Goal: Task Accomplishment & Management: Complete application form

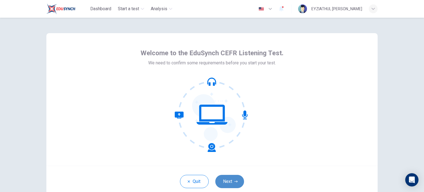
click at [239, 178] on button "Next" at bounding box center [229, 181] width 29 height 13
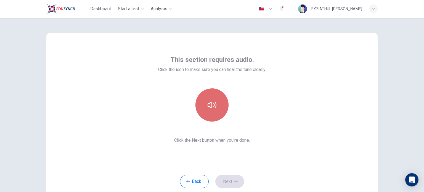
click at [207, 108] on icon "button" at bounding box center [211, 104] width 9 height 9
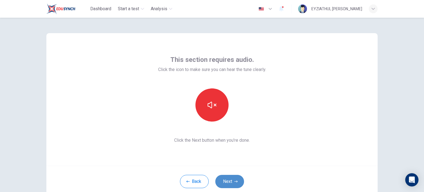
click at [241, 181] on button "Next" at bounding box center [229, 181] width 29 height 13
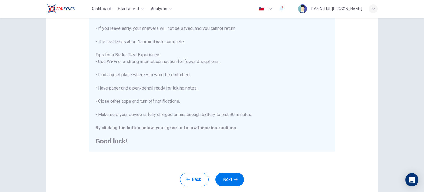
scroll to position [79, 0]
click at [227, 175] on button "Next" at bounding box center [229, 178] width 29 height 13
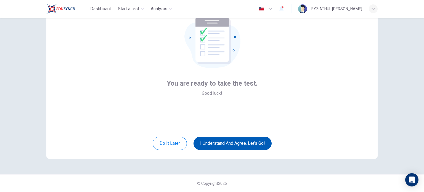
scroll to position [38, 0]
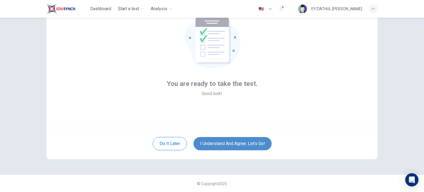
click at [234, 141] on button "I understand and agree. Let’s go!" at bounding box center [232, 143] width 78 height 13
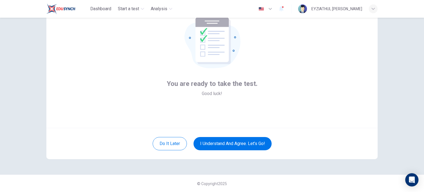
scroll to position [24, 0]
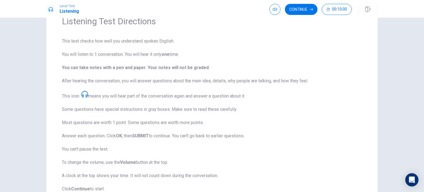
scroll to position [28, 0]
click at [299, 10] on button "Continue" at bounding box center [301, 9] width 33 height 11
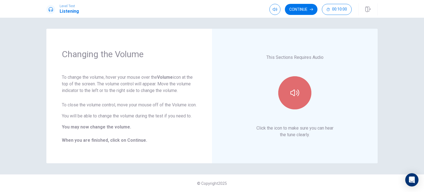
click at [305, 85] on button "button" at bounding box center [294, 92] width 33 height 33
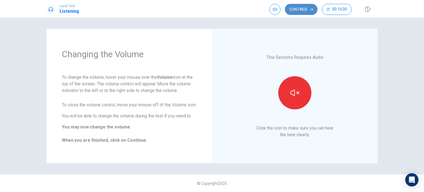
click at [303, 9] on button "Continue" at bounding box center [301, 9] width 33 height 11
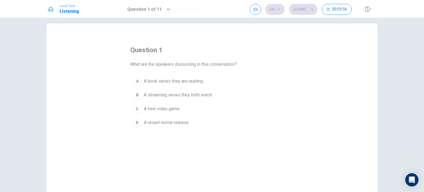
scroll to position [5, 0]
click at [183, 96] on span "A streaming series they both watch." at bounding box center [178, 95] width 69 height 7
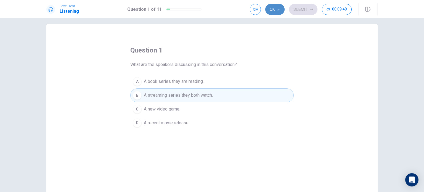
click at [275, 11] on button "Ok" at bounding box center [274, 9] width 19 height 11
click at [310, 5] on button "Submit" at bounding box center [303, 9] width 28 height 11
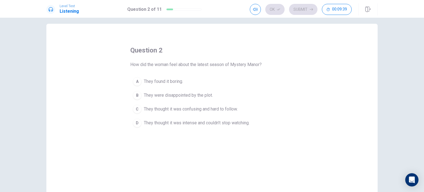
click at [238, 124] on span "They thought it was intense and couldn’t stop watching." at bounding box center [197, 122] width 106 height 7
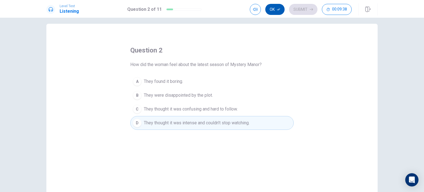
click at [270, 12] on button "Ok" at bounding box center [274, 9] width 19 height 11
click at [292, 11] on button "Submit" at bounding box center [303, 9] width 28 height 11
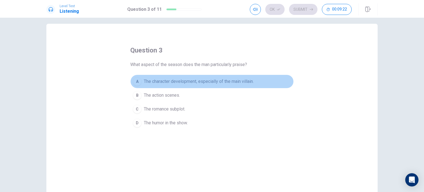
click at [182, 84] on span "The character development, especially of the main villain." at bounding box center [199, 81] width 110 height 7
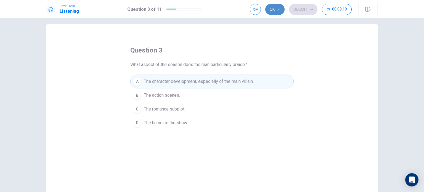
click at [278, 12] on button "Ok" at bounding box center [274, 9] width 19 height 11
click at [296, 10] on button "Submit" at bounding box center [303, 9] width 28 height 11
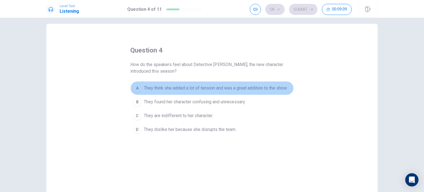
click at [214, 92] on button "A They think she added a lot of tension and was a great addition to the show." at bounding box center [211, 88] width 163 height 14
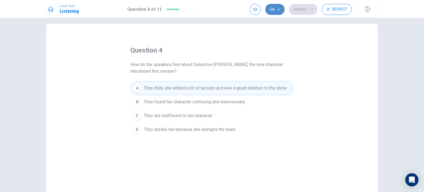
click at [274, 8] on button "Ok" at bounding box center [274, 9] width 19 height 11
click at [312, 8] on icon "button" at bounding box center [311, 9] width 3 height 3
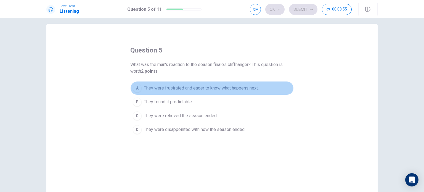
click at [233, 90] on span "They were frustrated and eager to know what happens next." at bounding box center [201, 88] width 115 height 7
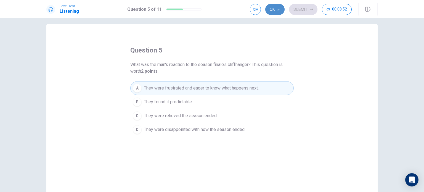
click at [281, 10] on button "Ok" at bounding box center [274, 9] width 19 height 11
click at [297, 9] on button "Submit" at bounding box center [303, 9] width 28 height 11
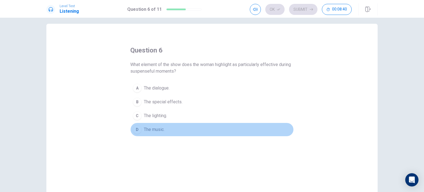
click at [151, 132] on span "The music." at bounding box center [154, 129] width 21 height 7
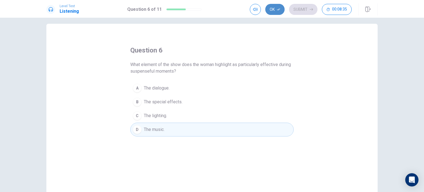
click at [280, 7] on button "Ok" at bounding box center [274, 9] width 19 height 11
click at [298, 7] on button "Submit" at bounding box center [303, 9] width 28 height 11
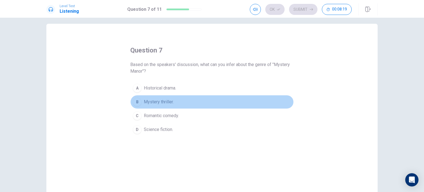
click at [159, 105] on button "B Mystery thriller." at bounding box center [211, 102] width 163 height 14
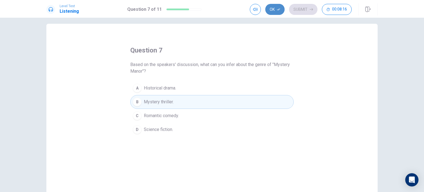
click at [277, 13] on button "Ok" at bounding box center [274, 9] width 19 height 11
click at [304, 7] on button "Submit" at bounding box center [303, 9] width 28 height 11
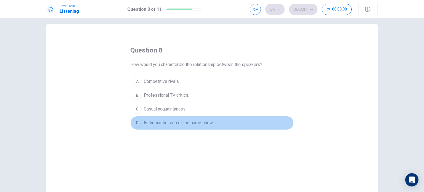
click at [195, 122] on span "Enthusiastic fans of the same show." at bounding box center [179, 122] width 70 height 7
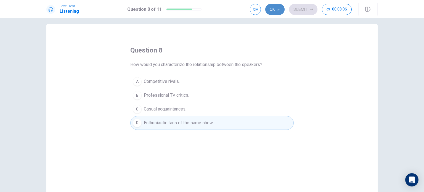
click at [274, 9] on button "Ok" at bounding box center [274, 9] width 19 height 11
click at [296, 6] on button "Submit" at bounding box center [303, 9] width 28 height 11
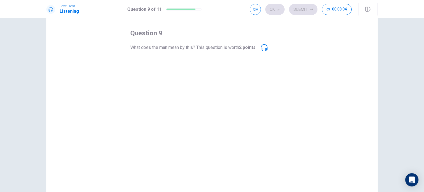
scroll to position [19, 0]
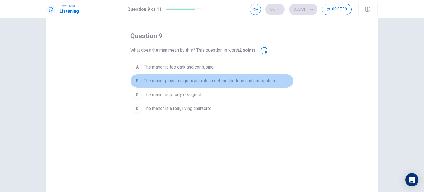
click at [206, 78] on span "The manor plays a significant role in setting the tone and atmosphere." at bounding box center [211, 81] width 134 height 7
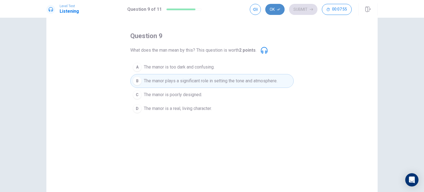
click at [273, 10] on button "Ok" at bounding box center [274, 9] width 19 height 11
click at [298, 9] on button "Submit" at bounding box center [303, 9] width 28 height 11
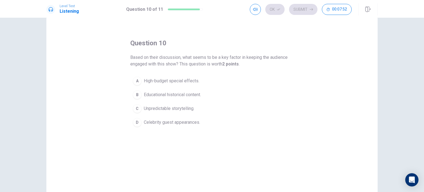
scroll to position [12, 0]
click at [178, 109] on span "Unpredictable storytelling." at bounding box center [169, 108] width 50 height 7
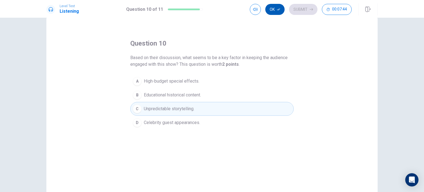
click at [276, 10] on button "Ok" at bounding box center [274, 9] width 19 height 11
click at [297, 10] on button "Submit" at bounding box center [303, 9] width 28 height 11
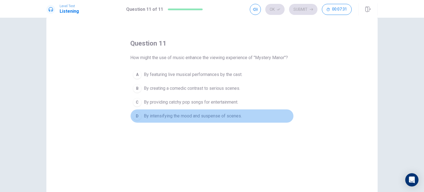
click at [216, 117] on span "By intensifying the mood and suspense of scenes." at bounding box center [193, 116] width 98 height 7
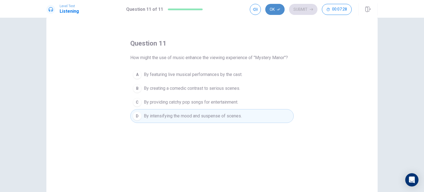
click at [272, 12] on button "Ok" at bounding box center [274, 9] width 19 height 11
click at [293, 11] on button "Submit" at bounding box center [303, 9] width 28 height 11
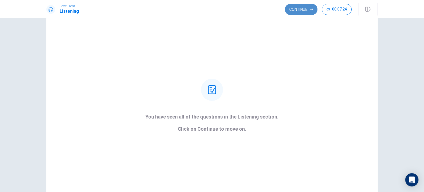
click at [296, 13] on button "Continue" at bounding box center [301, 9] width 33 height 11
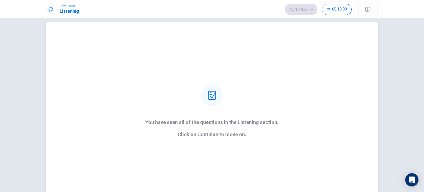
scroll to position [3, 0]
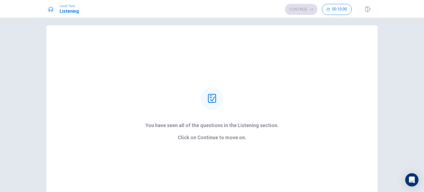
click at [292, 12] on div "Continue 00:10:00" at bounding box center [318, 9] width 67 height 11
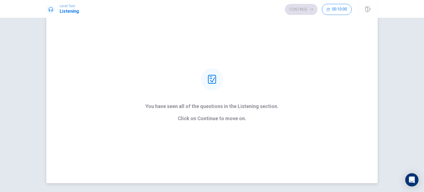
scroll to position [22, 0]
click at [219, 112] on strong "You have seen all of the questions in the Listening section. Click on Continue …" at bounding box center [211, 113] width 133 height 18
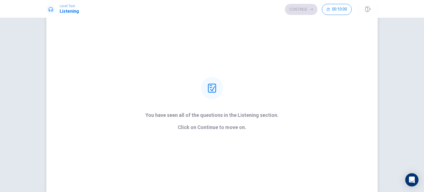
scroll to position [13, 0]
click at [290, 9] on div "Continue 00:10:00" at bounding box center [318, 9] width 67 height 11
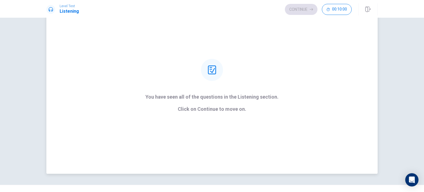
scroll to position [0, 0]
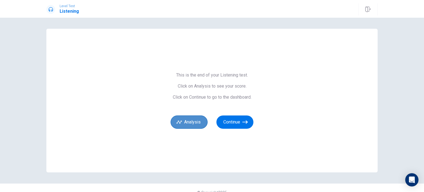
click at [185, 118] on button "Analysis" at bounding box center [189, 121] width 37 height 13
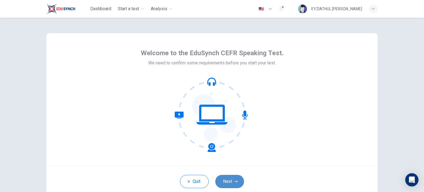
click at [234, 183] on button "Next" at bounding box center [229, 181] width 29 height 13
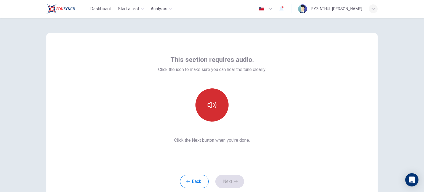
click at [208, 107] on icon "button" at bounding box center [211, 105] width 9 height 7
click at [224, 182] on button "Next" at bounding box center [229, 181] width 29 height 13
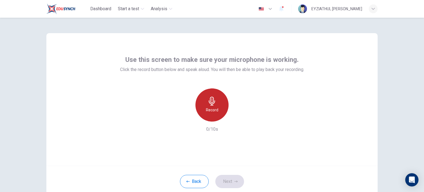
click at [206, 121] on div "Record" at bounding box center [211, 104] width 33 height 33
click at [210, 110] on h6 "Stop" at bounding box center [212, 110] width 8 height 7
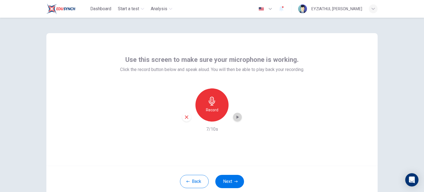
click at [239, 116] on div "button" at bounding box center [237, 117] width 9 height 9
click at [234, 181] on icon "button" at bounding box center [235, 181] width 3 height 3
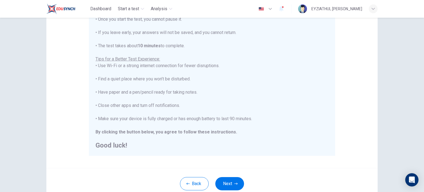
scroll to position [81, 0]
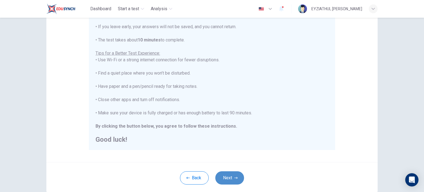
click at [236, 176] on icon "button" at bounding box center [235, 177] width 3 height 3
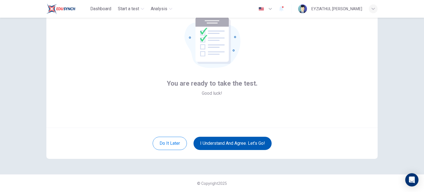
scroll to position [38, 0]
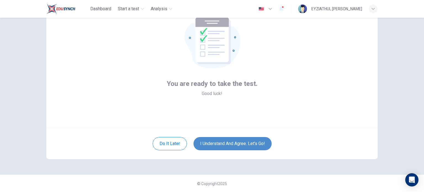
click at [241, 149] on button "I understand and agree. Let’s go!" at bounding box center [232, 143] width 78 height 13
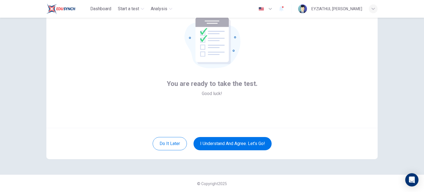
scroll to position [14, 0]
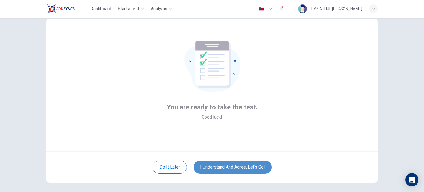
click at [239, 170] on button "I understand and agree. Let’s go!" at bounding box center [232, 166] width 78 height 13
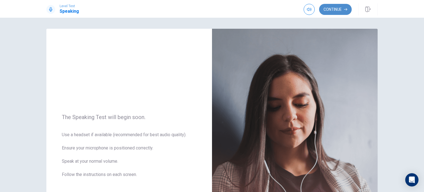
click at [336, 9] on button "Continue" at bounding box center [335, 9] width 33 height 11
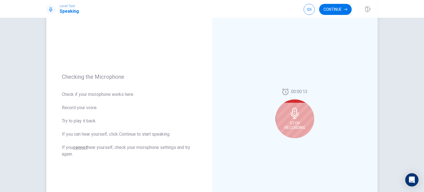
scroll to position [38, 0]
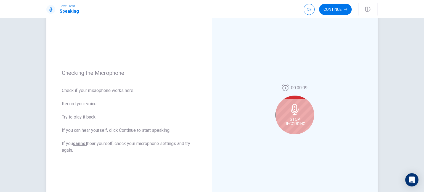
click at [308, 124] on div "Stop Recording" at bounding box center [294, 114] width 39 height 39
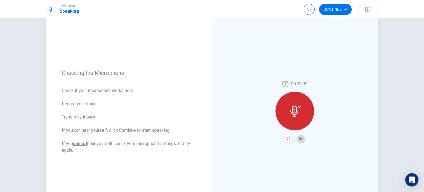
click at [298, 140] on button "Play Audio" at bounding box center [301, 139] width 8 height 8
click at [330, 9] on button "Continue" at bounding box center [335, 9] width 33 height 11
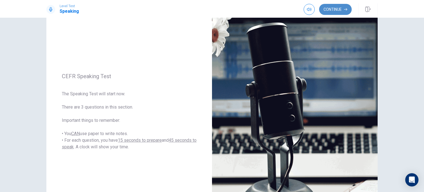
click at [335, 11] on button "Continue" at bounding box center [335, 9] width 33 height 11
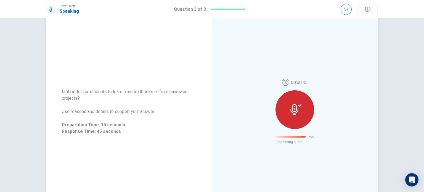
scroll to position [9, 0]
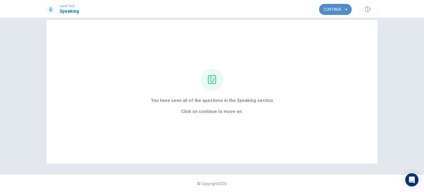
click at [335, 12] on button "Continue" at bounding box center [335, 9] width 33 height 11
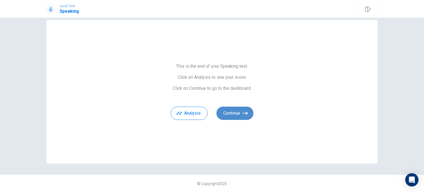
click at [228, 115] on button "Continue" at bounding box center [234, 113] width 37 height 13
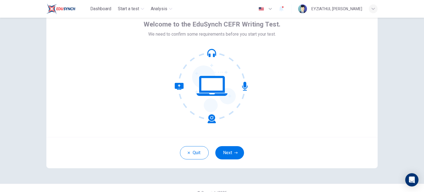
scroll to position [33, 0]
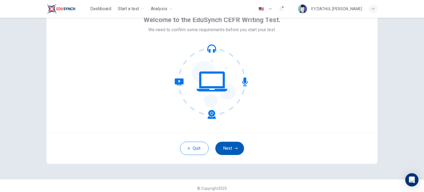
click at [230, 145] on button "Next" at bounding box center [229, 148] width 29 height 13
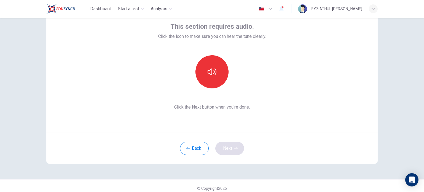
scroll to position [6, 0]
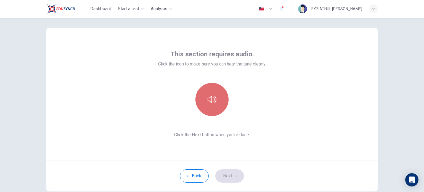
click at [220, 92] on button "button" at bounding box center [211, 99] width 33 height 33
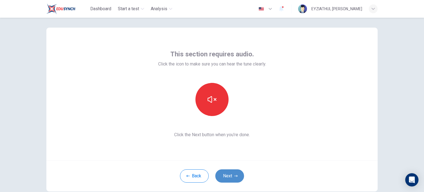
click at [225, 177] on button "Next" at bounding box center [229, 175] width 29 height 13
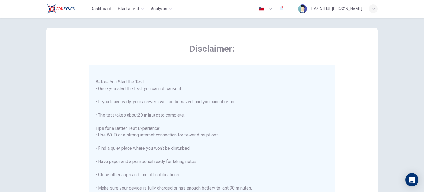
scroll to position [106, 0]
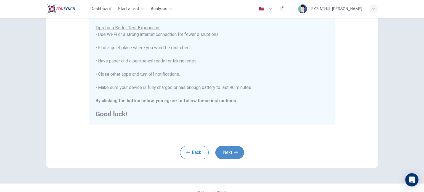
click at [229, 149] on button "Next" at bounding box center [229, 152] width 29 height 13
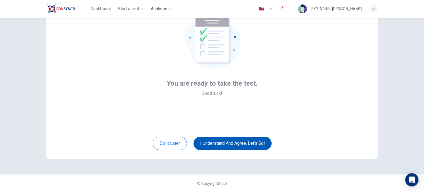
scroll to position [38, 0]
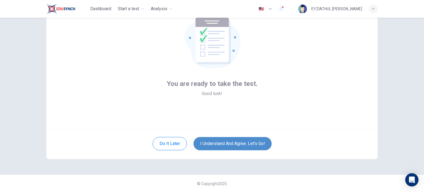
click at [230, 148] on button "I understand and agree. Let’s go!" at bounding box center [232, 143] width 78 height 13
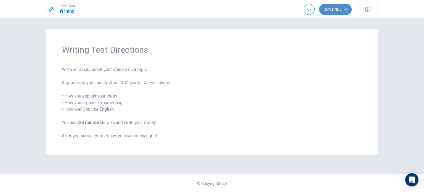
click at [338, 6] on button "Continue" at bounding box center [335, 9] width 33 height 11
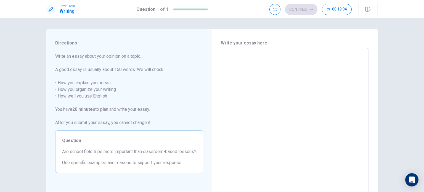
click at [277, 75] on textarea at bounding box center [295, 124] width 140 height 143
type textarea "T"
type textarea "x"
type textarea "Th"
type textarea "x"
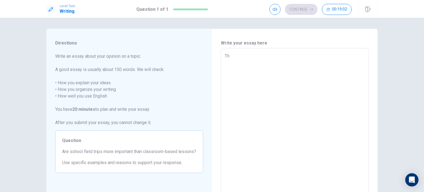
type textarea "The"
type textarea "x"
type textarea "The"
type textarea "x"
type textarea "The d"
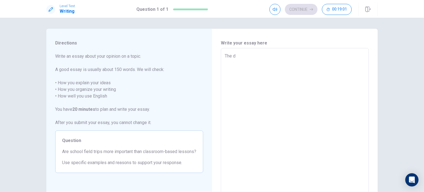
type textarea "x"
type textarea "The de"
type textarea "x"
type textarea "The deb"
type textarea "x"
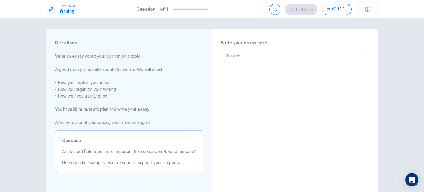
type textarea "The deba"
type textarea "x"
type textarea "The debat"
type textarea "x"
type textarea "The debate"
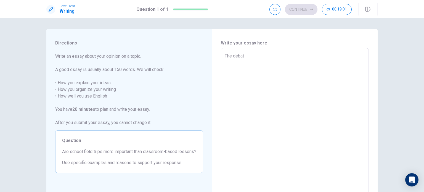
type textarea "x"
type textarea "The debate"
type textarea "x"
type textarea "The debate o"
type textarea "x"
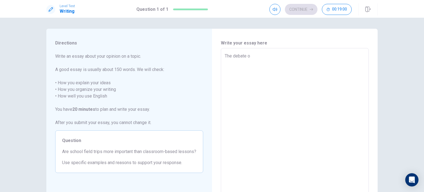
type textarea "The debate ov"
type textarea "x"
type textarea "The debate ove"
type textarea "x"
type textarea "The debate over"
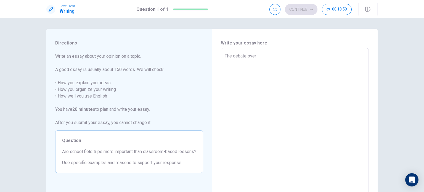
type textarea "x"
type textarea "The debate over"
type textarea "x"
type textarea "The debate over w"
type textarea "x"
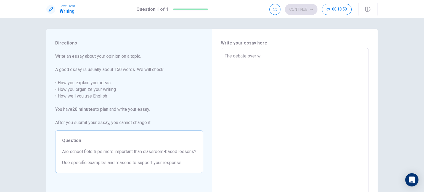
type textarea "The debate over wh"
type textarea "x"
type textarea "The debate over whe"
type textarea "x"
type textarea "The debate over [PERSON_NAME]"
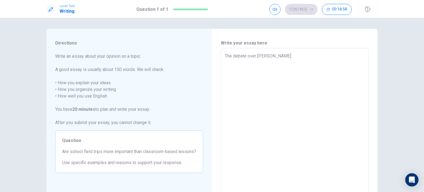
type textarea "x"
type textarea "The debate over wheat"
type textarea "x"
type textarea "The debate over wheate"
type textarea "x"
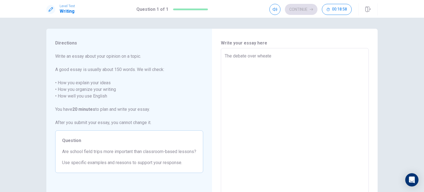
type textarea "The debate over wheater"
type textarea "x"
type textarea "The debate over wheater"
type textarea "x"
type textarea "The debate over wheather"
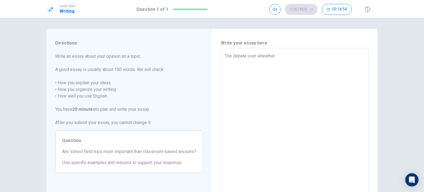
type textarea "x"
type textarea "The debate over wheather"
type textarea "x"
type textarea "The debate over wheather l"
type textarea "x"
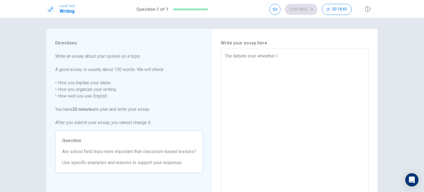
type textarea "The debate over wheather le"
type textarea "x"
type textarea "The debate over wheather les"
type textarea "x"
type textarea "The debate over wheather less"
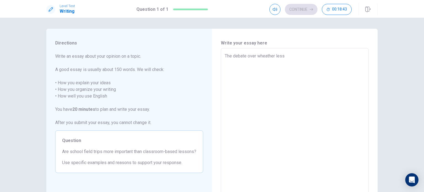
type textarea "x"
type textarea "The debate over wheather lesso"
type textarea "x"
type textarea "The debate over wheather lesson"
type textarea "x"
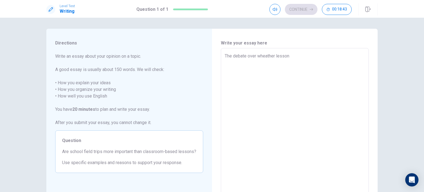
type textarea "The debate over wheather lessons"
type textarea "x"
type textarea "The debate over wheather lessons"
type textarea "x"
type textarea "The debate over wheather lessons i"
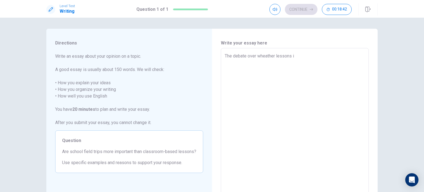
type textarea "x"
type textarea "The debate over wheather lessons in"
type textarea "x"
type textarea "The debate over wheather lessons in"
type textarea "x"
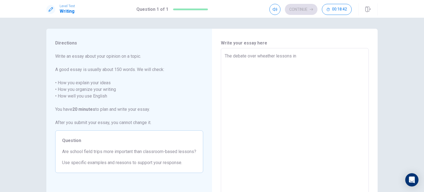
type textarea "The debate over wheather lessons in s"
type textarea "x"
type textarea "The debate over wheather lessons in sc"
type textarea "x"
type textarea "The debate over wheather lessons in sch"
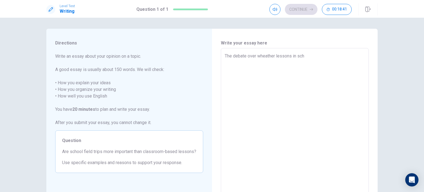
type textarea "x"
type textarea "The debate over wheather lessons in scho"
type textarea "x"
type textarea "The debate over wheather lessons in schoo"
type textarea "x"
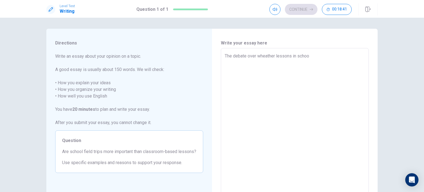
type textarea "The debate over wheather lessons in school"
type textarea "x"
type textarea "The debate over wheather lessons in schools"
type textarea "x"
type textarea "The debate over wheather lessons in schools"
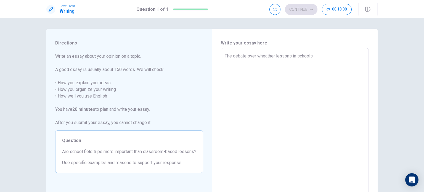
type textarea "x"
type textarea "The debate over wheather lessons in schools a"
type textarea "x"
type textarea "The debate over wheather lessons in schools ar"
type textarea "x"
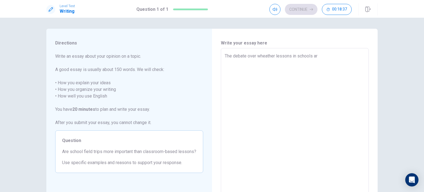
type textarea "The debate over wheather lessons in schools are"
type textarea "x"
type textarea "The debate over wheather lessons in schools are"
type textarea "x"
type textarea "The debate over wheather lessons in schools are"
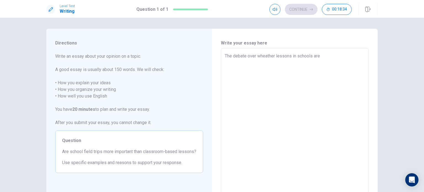
type textarea "x"
type textarea "The debate over wheather lessons in schools ar"
type textarea "x"
type textarea "The debate over wheather lessons in scho"
type textarea "x"
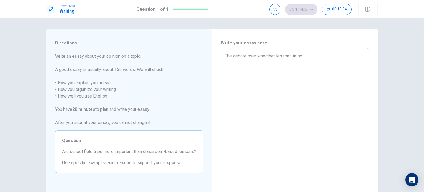
type textarea "The debate over wheather lessons in s"
type textarea "x"
type textarea "The debate over wheather lessons in"
type textarea "x"
type textarea "The debate over wheather lessons in"
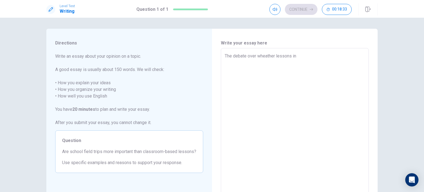
type textarea "x"
type textarea "The debate over wheather lessons i"
type textarea "x"
type textarea "The debate over wheather lessons"
type textarea "x"
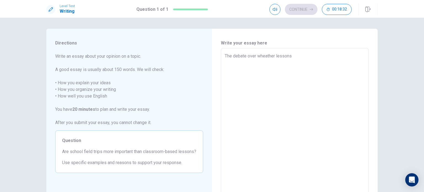
type textarea "The debate over wheather lessons"
type textarea "x"
type textarea "The debate over wheather lesson"
type textarea "x"
type textarea "The debate over wheather lesso"
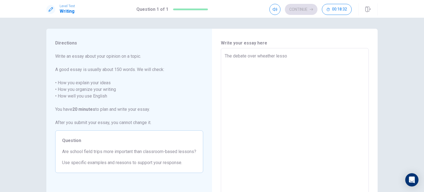
type textarea "x"
type textarea "The debate over wheather less"
type textarea "x"
type textarea "The debate over wheather les"
type textarea "x"
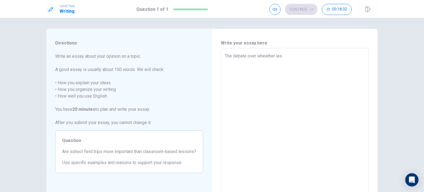
type textarea "The debate over wheather le"
type textarea "x"
type textarea "The debate over wheather l"
type textarea "x"
type textarea "The debate over wheather"
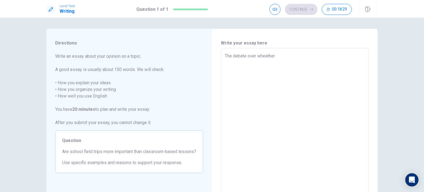
type textarea "x"
type textarea "The debate over wheather a"
type textarea "x"
type textarea "The debate over wheather aq"
type textarea "x"
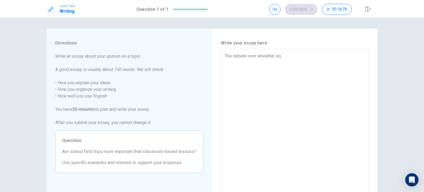
type textarea "The debate over wheather aqu"
type textarea "x"
type textarea "The debate over wheather aqui"
type textarea "x"
type textarea "The debate over wheather aquir"
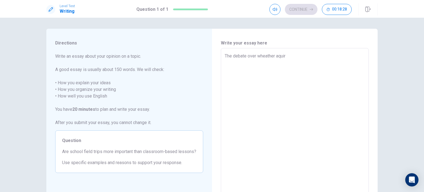
type textarea "x"
type textarea "The debate over wheather aquiri"
type textarea "x"
type textarea "The debate over wheather aquirin"
type textarea "x"
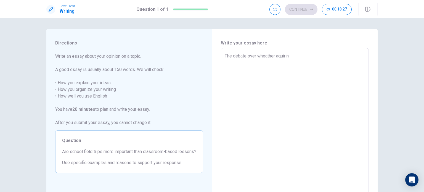
type textarea "The debate over wheather aquiring"
type textarea "x"
type textarea "The debate over wheather aquiring"
type textarea "x"
type textarea "The debate over wheather aquiring k"
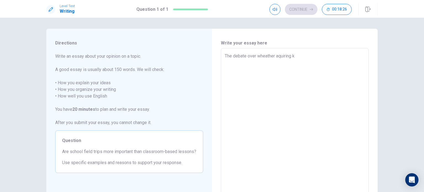
type textarea "x"
type textarea "The debate over wheather aquiring kn"
type textarea "x"
type textarea "The debate over wheather aquiring kno"
type textarea "x"
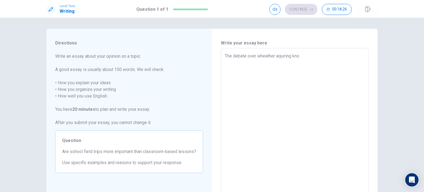
type textarea "The debate over wheather aquiring know"
type textarea "x"
type textarea "The debate over wheather aquiring knowl"
type textarea "x"
type textarea "The debate over wheather aquiring knowle"
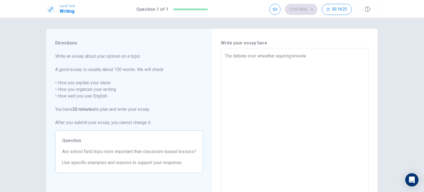
type textarea "x"
type textarea "The debate over wheather aquiring knowled"
type textarea "x"
type textarea "The debate over wheather aquiring knowledg"
type textarea "x"
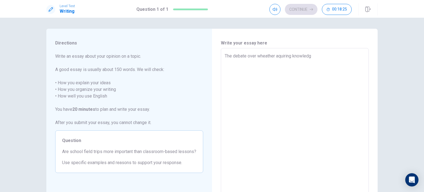
type textarea "The debate over wheather aquiring knowledge"
type textarea "x"
type textarea "The debate over wheather aquiring knowledge"
type textarea "x"
type textarea "The debate over wheather aquiring knowledge d"
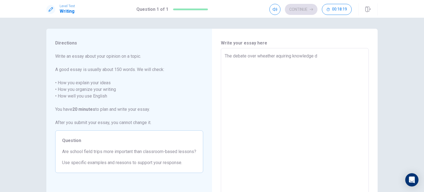
type textarea "x"
type textarea "The debate over wheather aquiring knowledge"
type textarea "x"
type textarea "The debate over wheather aquiring knowledge d"
type textarea "x"
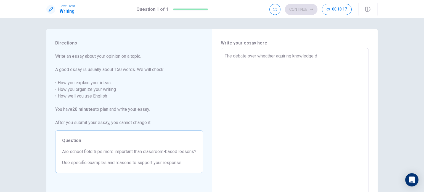
type textarea "The debate over wheather aquiring knowledge du"
type textarea "x"
type textarea "The debate over wheather aquiring knowledge dui"
type textarea "x"
type textarea "The debate over wheather aquiring knowledge duin"
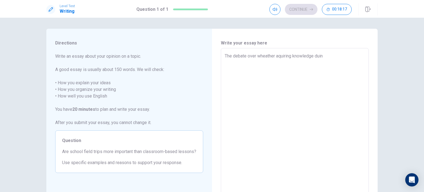
type textarea "x"
type textarea "The debate over wheather aquiring knowledge duing"
type textarea "x"
type textarea "The debate over wheather aquiring knowledge duing"
type textarea "x"
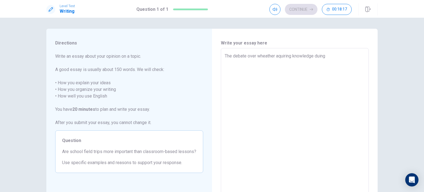
type textarea "The debate over wheather aquiring knowledge duing f"
type textarea "x"
type textarea "The debate over wheather aquiring knowledge duing fi"
type textarea "x"
type textarea "The debate over wheather aquiring knowledge duing fil"
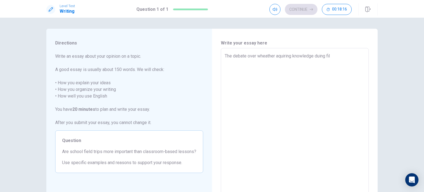
type textarea "x"
type textarea "The debate over wheather aquiring knowledge duing fi"
type textarea "x"
type textarea "The debate over wheather aquiring knowledge duing fie"
type textarea "x"
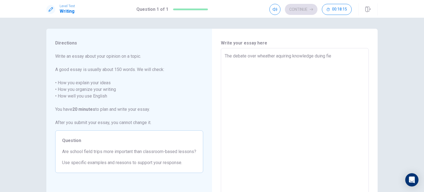
type textarea "The debate over wheather aquiring knowledge duing fiel"
type textarea "x"
type textarea "The debate over wheather aquiring knowledge duing field"
type textarea "x"
type textarea "The debate over wheather aquiring knowledge duing field"
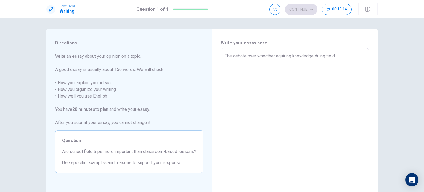
type textarea "x"
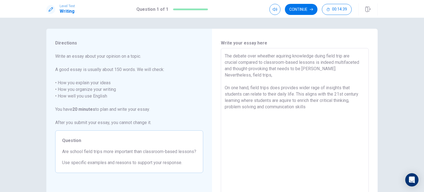
click at [319, 102] on textarea "The debate over wheather aquiring knowledge duing field trip are crucial compar…" at bounding box center [295, 124] width 140 height 143
click at [338, 108] on textarea "The debate over wheather aquiring knowledge duing field trip are crucial compar…" at bounding box center [295, 124] width 140 height 143
click at [281, 114] on textarea "The debate over wheather aquiring knowledge duing field trip are crucial compar…" at bounding box center [295, 124] width 140 height 143
click at [293, 113] on textarea "The debate over wheather aquiring knowledge duing field trip are crucial compar…" at bounding box center [295, 124] width 140 height 143
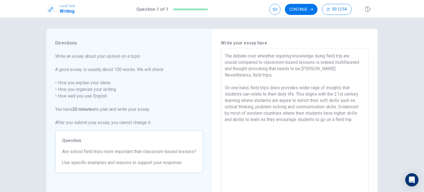
click at [358, 120] on textarea "The debate over wheather aquiring knowledge duing field trip are crucial compar…" at bounding box center [295, 124] width 140 height 143
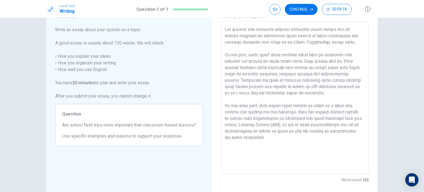
scroll to position [30, 0]
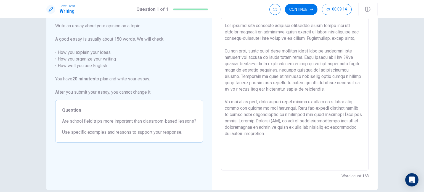
click at [287, 115] on textarea at bounding box center [295, 93] width 140 height 143
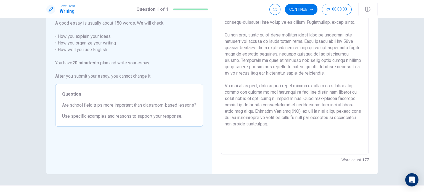
scroll to position [47, 0]
click at [274, 130] on textarea at bounding box center [295, 77] width 140 height 143
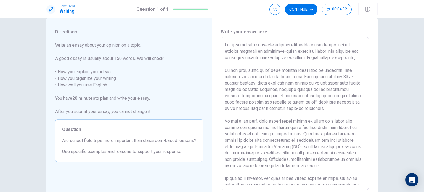
scroll to position [12, 0]
click at [236, 63] on textarea at bounding box center [295, 112] width 140 height 143
drag, startPoint x: 236, startPoint y: 67, endPoint x: 316, endPoint y: 58, distance: 80.8
click at [316, 58] on textarea at bounding box center [295, 112] width 140 height 143
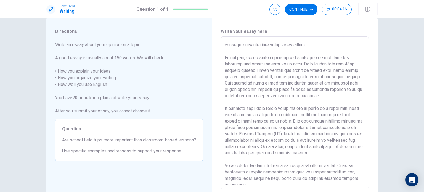
scroll to position [15, 0]
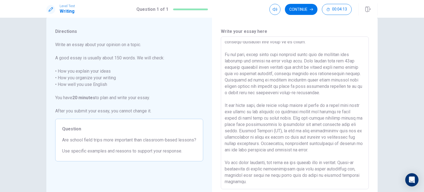
drag, startPoint x: 336, startPoint y: 127, endPoint x: 328, endPoint y: 154, distance: 28.1
click at [328, 154] on textarea at bounding box center [295, 112] width 140 height 143
click at [382, 169] on div "Directions Write an essay about your opinion on a topic. A good essay is usuall…" at bounding box center [212, 113] width 349 height 192
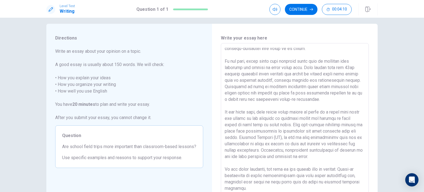
scroll to position [0, 0]
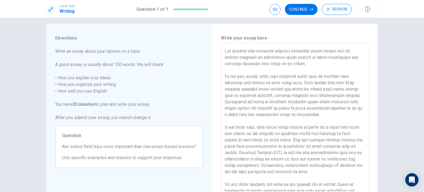
click at [313, 114] on textarea at bounding box center [295, 119] width 140 height 143
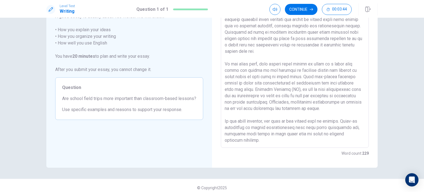
scroll to position [54, 0]
click at [309, 10] on button "Continue" at bounding box center [301, 9] width 33 height 11
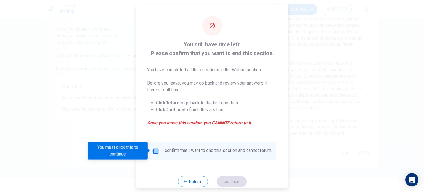
click at [153, 150] on input "You must click this to continue" at bounding box center [155, 150] width 7 height 7
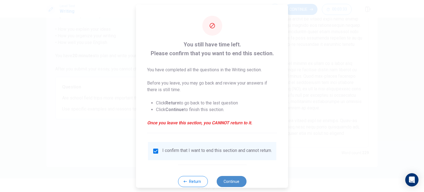
click at [231, 185] on button "Continue" at bounding box center [231, 180] width 30 height 11
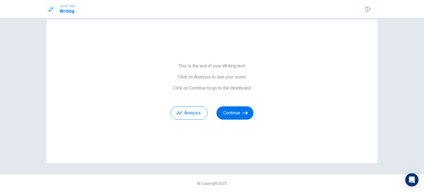
scroll to position [9, 0]
click at [187, 112] on button "Analysis" at bounding box center [189, 113] width 37 height 13
